Goal: Task Accomplishment & Management: Manage account settings

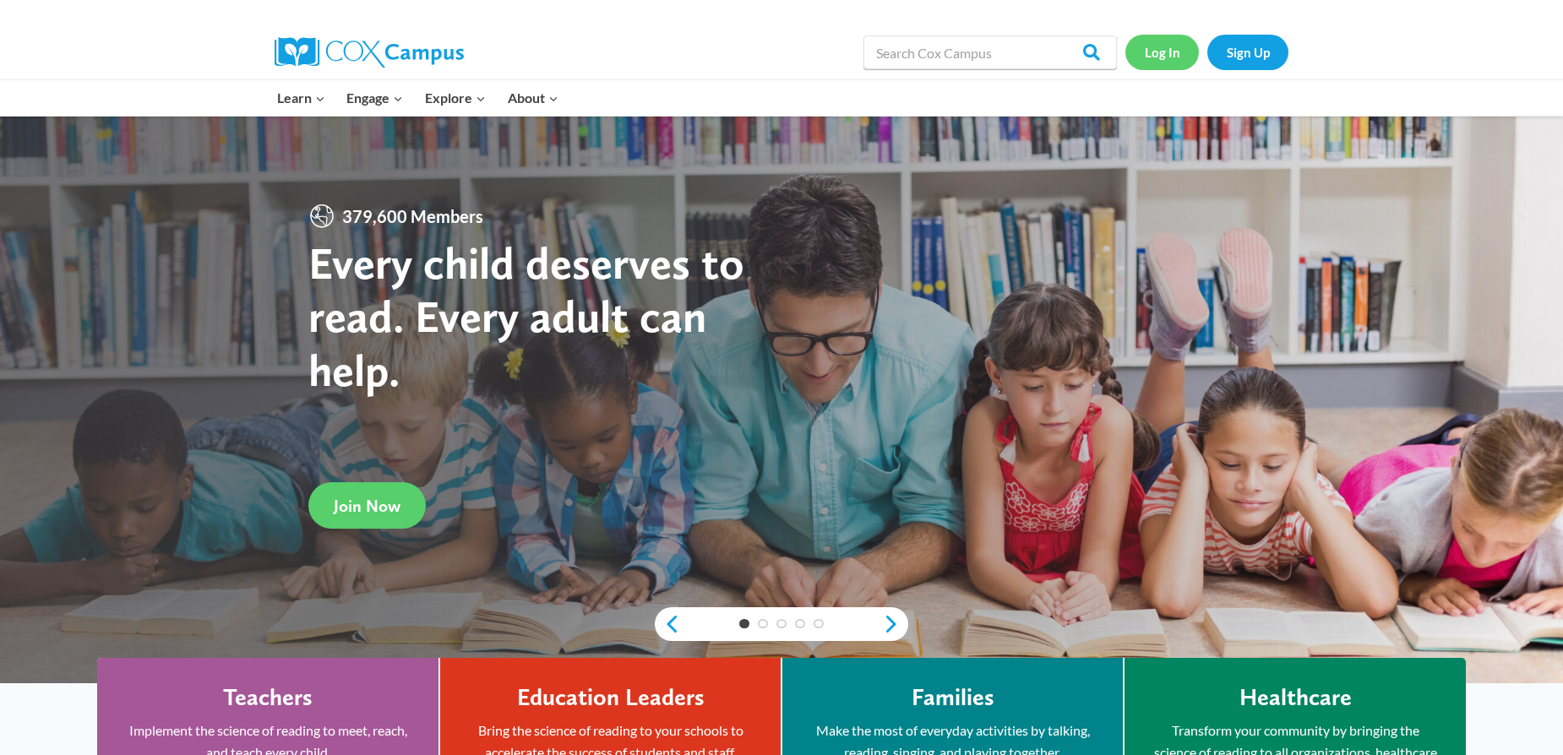
click at [1157, 58] on link "Log In" at bounding box center [1162, 52] width 74 height 35
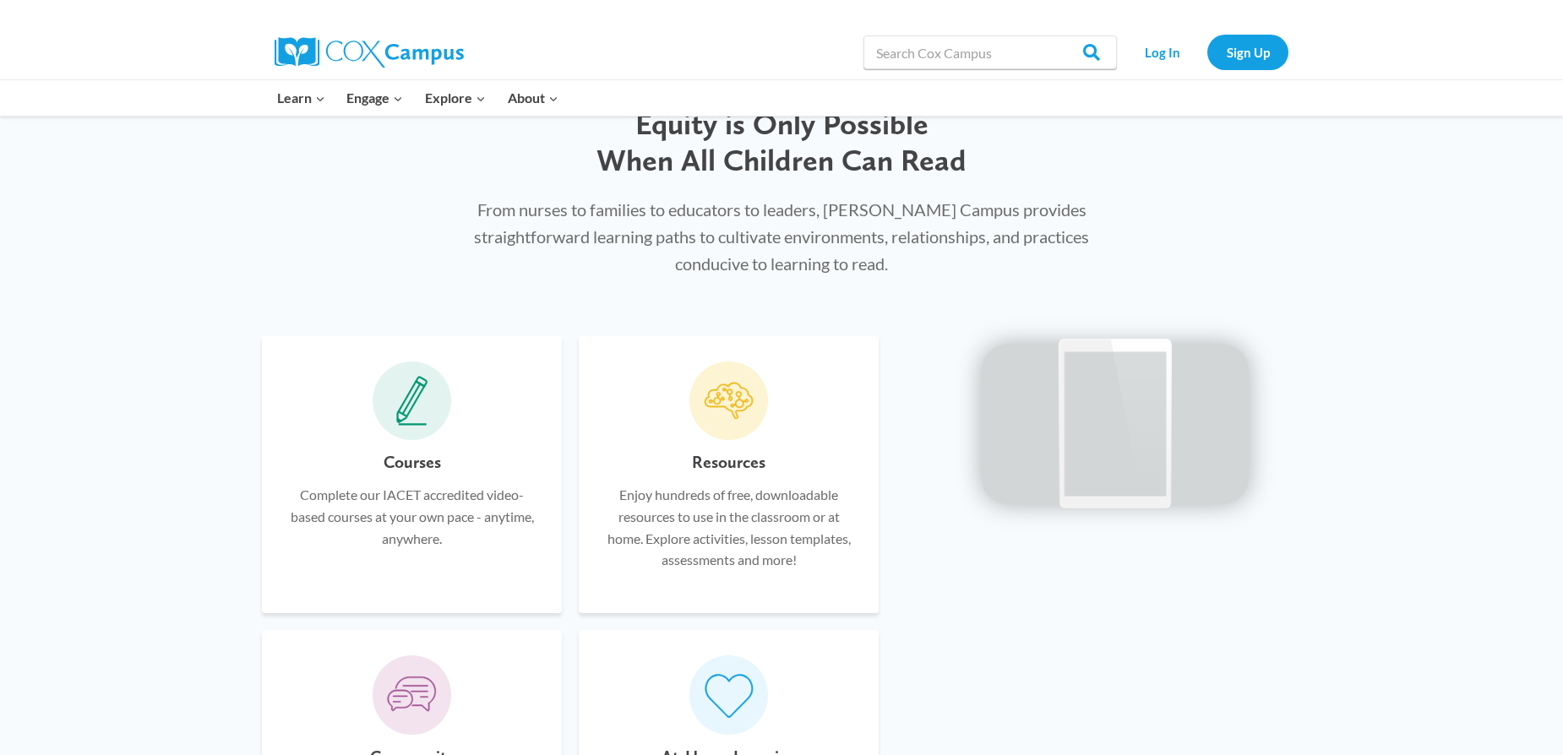
scroll to position [868, 0]
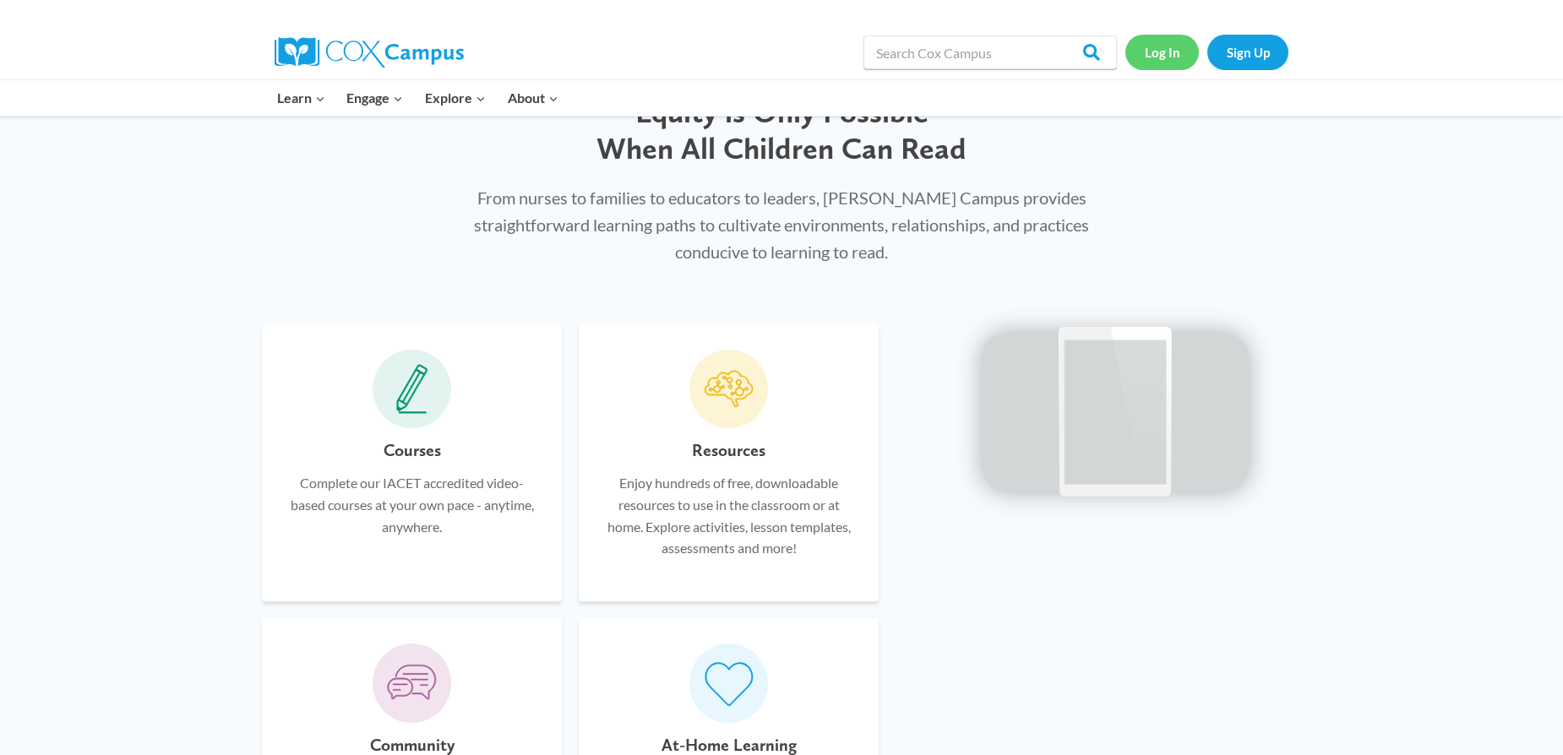
click at [1174, 50] on link "Log In" at bounding box center [1162, 52] width 74 height 35
